Goal: Transaction & Acquisition: Purchase product/service

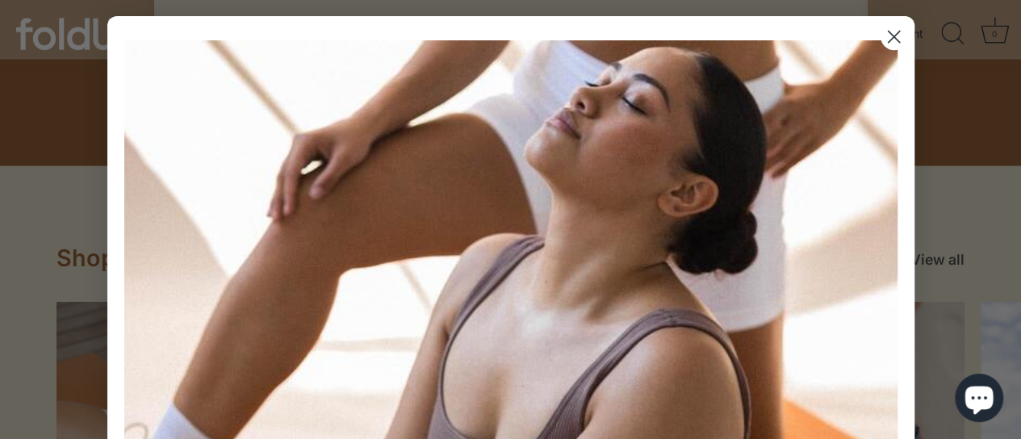
scroll to position [1516, 0]
click at [880, 46] on circle "Close dialog" at bounding box center [893, 36] width 27 height 27
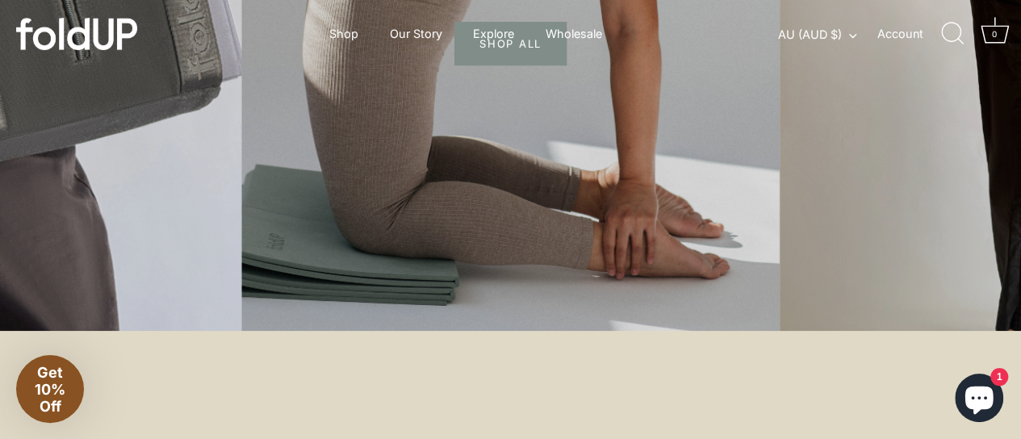
scroll to position [0, 0]
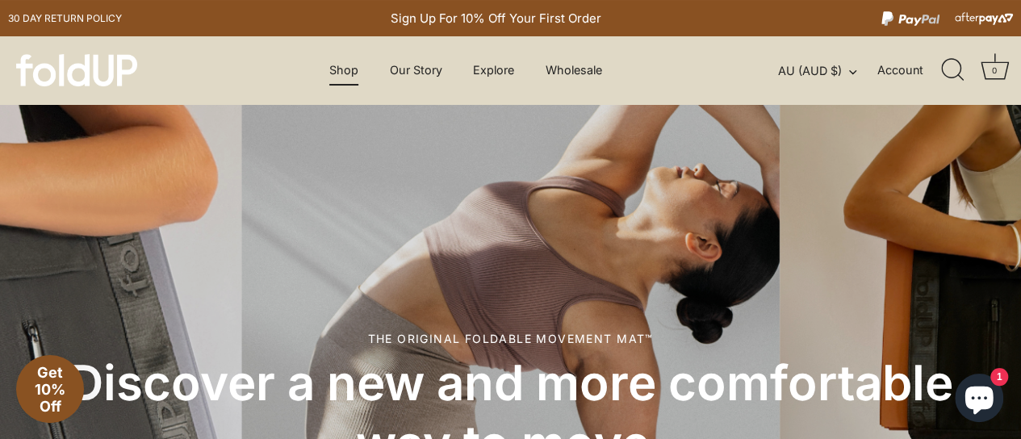
click at [349, 74] on link "Shop" at bounding box center [344, 70] width 57 height 31
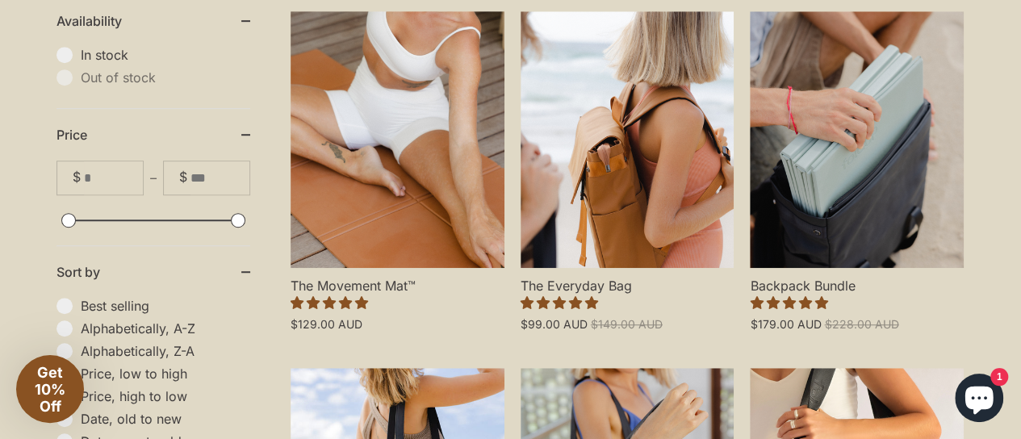
scroll to position [458, 0]
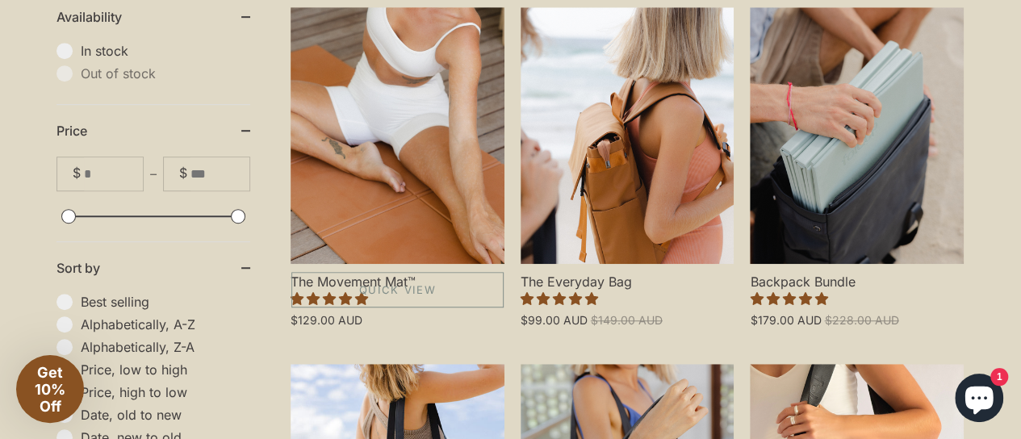
drag, startPoint x: 370, startPoint y: 151, endPoint x: 365, endPoint y: 133, distance: 18.6
click at [365, 133] on link "The Movement Mat™" at bounding box center [398, 135] width 214 height 257
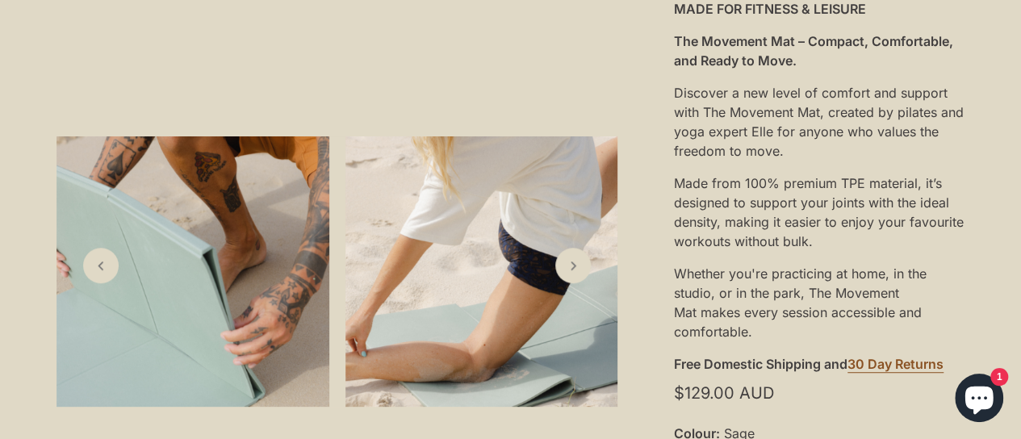
scroll to position [529, 0]
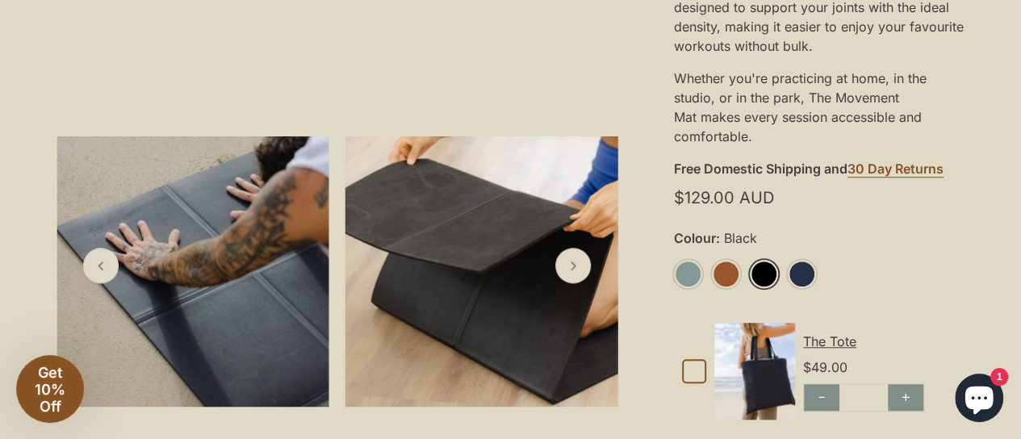
click at [761, 280] on link "Black" at bounding box center [764, 274] width 28 height 28
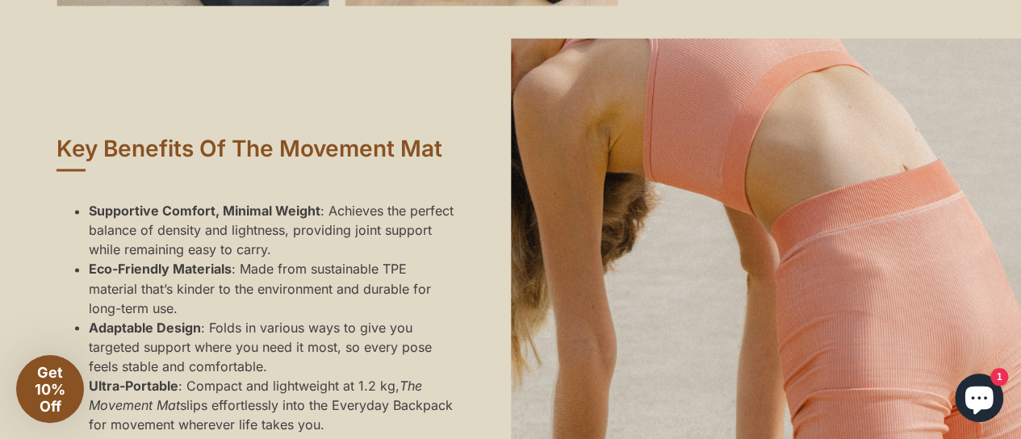
scroll to position [1616, 0]
